Goal: Transaction & Acquisition: Purchase product/service

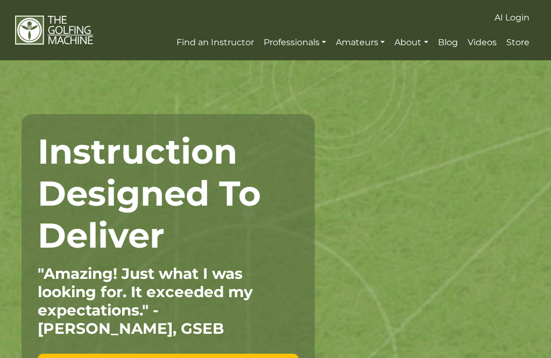
click at [477, 87] on section "Instruction Designed To Deliver "Amazing! Just what I was looking for. It excee…" at bounding box center [275, 258] width 551 height 397
click at [477, 47] on span "Videos" at bounding box center [482, 42] width 29 height 10
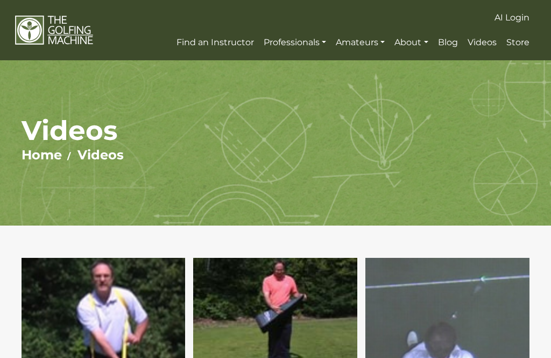
click at [521, 43] on span "Store" at bounding box center [518, 42] width 23 height 10
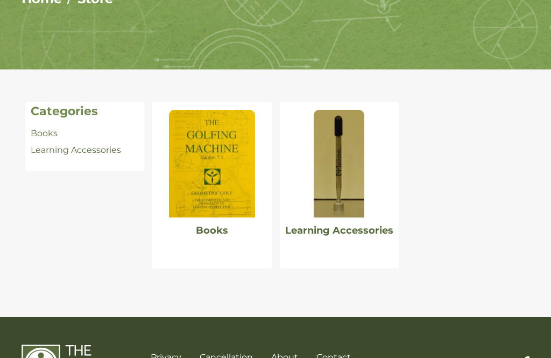
scroll to position [157, 0]
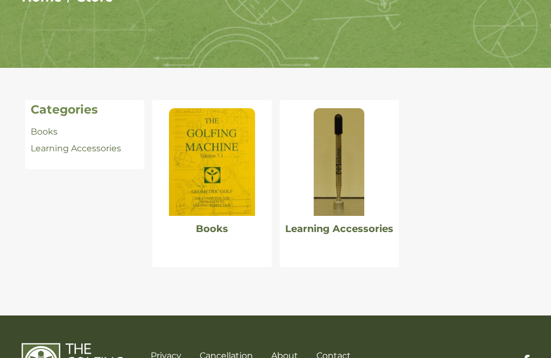
click at [233, 189] on img at bounding box center [212, 163] width 86 height 108
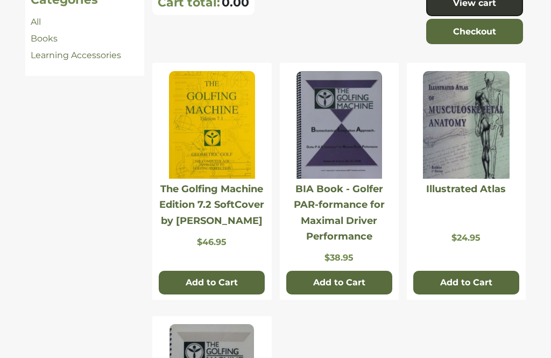
scroll to position [268, 0]
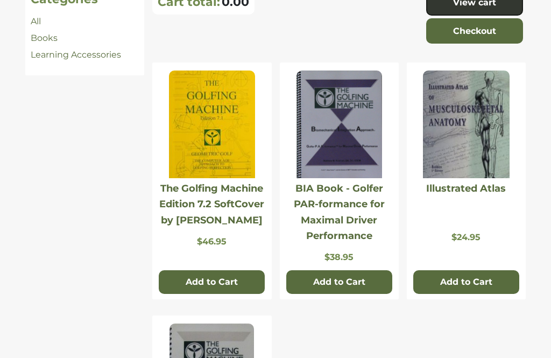
click at [491, 143] on img at bounding box center [466, 125] width 86 height 108
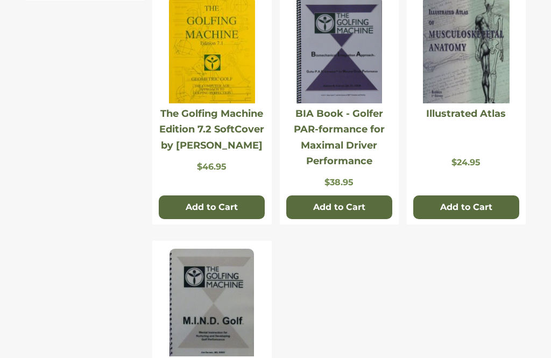
scroll to position [338, 0]
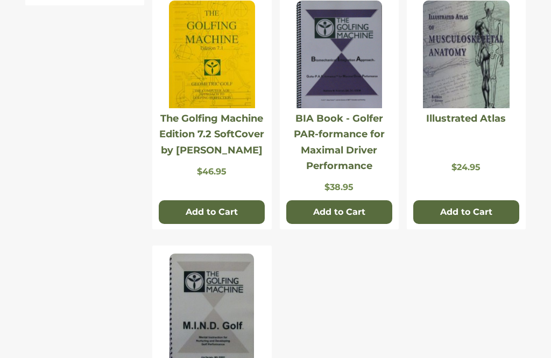
click at [481, 114] on link "Illustrated Atlas" at bounding box center [466, 119] width 80 height 12
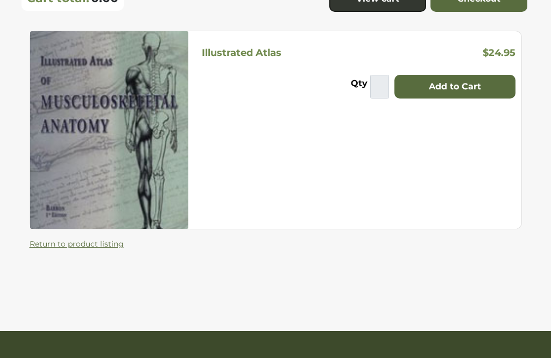
scroll to position [123, 0]
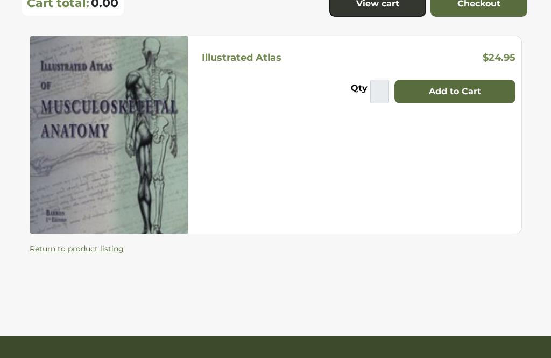
click at [44, 167] on img at bounding box center [109, 136] width 158 height 198
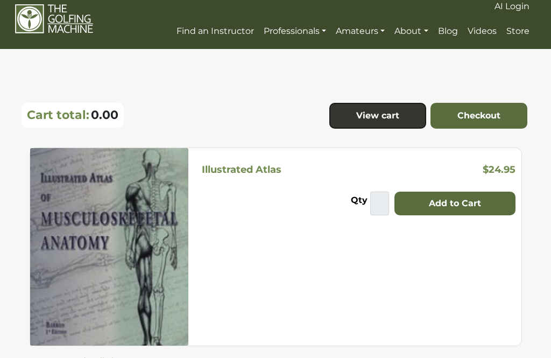
scroll to position [10, 0]
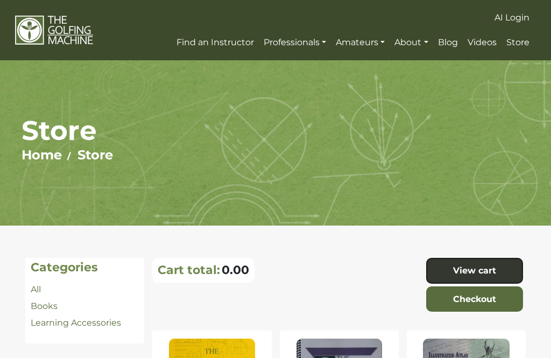
scroll to position [373, 0]
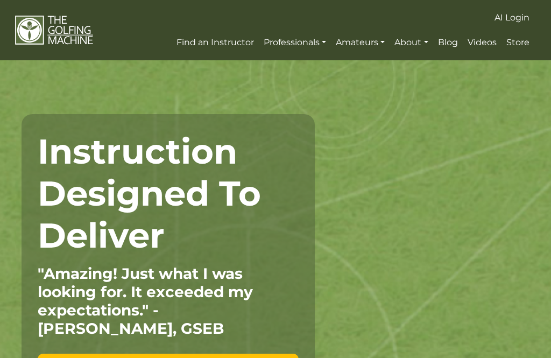
click at [521, 42] on span "Store" at bounding box center [518, 42] width 23 height 10
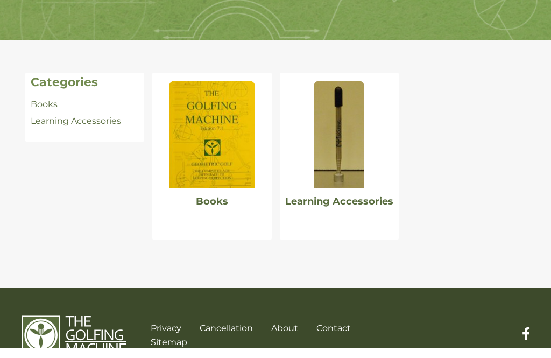
scroll to position [175, 0]
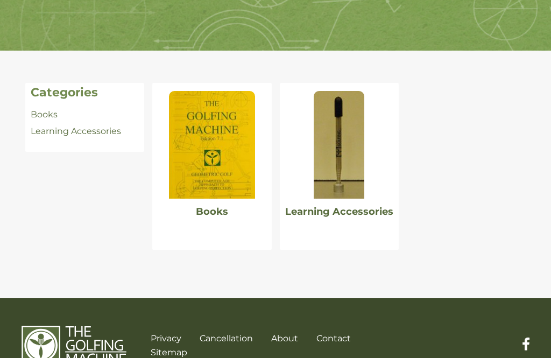
click at [44, 111] on link "Books" at bounding box center [44, 114] width 27 height 10
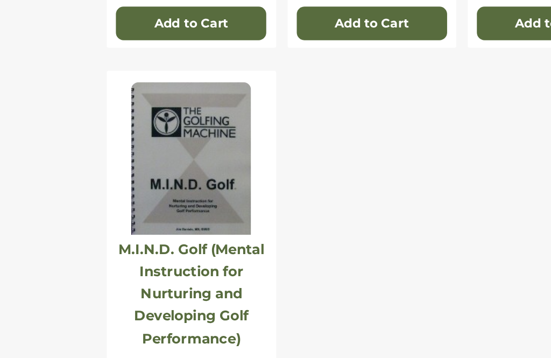
scroll to position [455, 0]
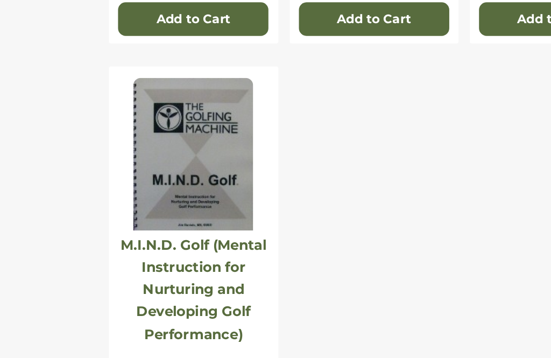
click at [160, 248] on link "M.I.N.D. Golf (Mental Instruction for Nurturing and Developing Golf Performance)" at bounding box center [211, 285] width 103 height 75
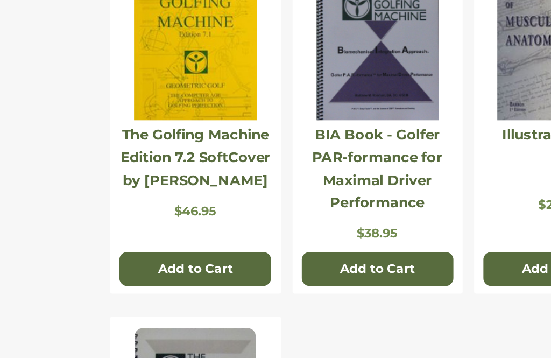
scroll to position [362, 0]
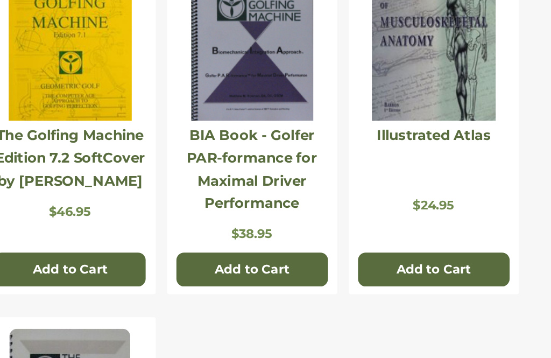
click at [426, 89] on link "Illustrated Atlas" at bounding box center [466, 95] width 80 height 12
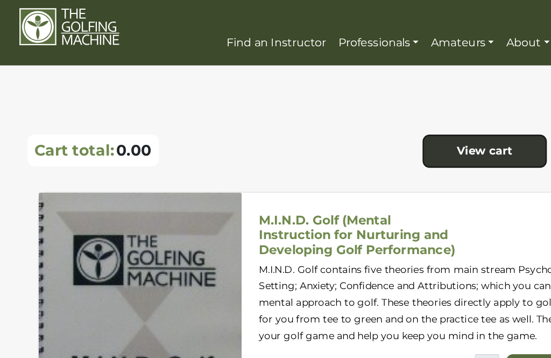
scroll to position [4, 0]
